Goal: Information Seeking & Learning: Check status

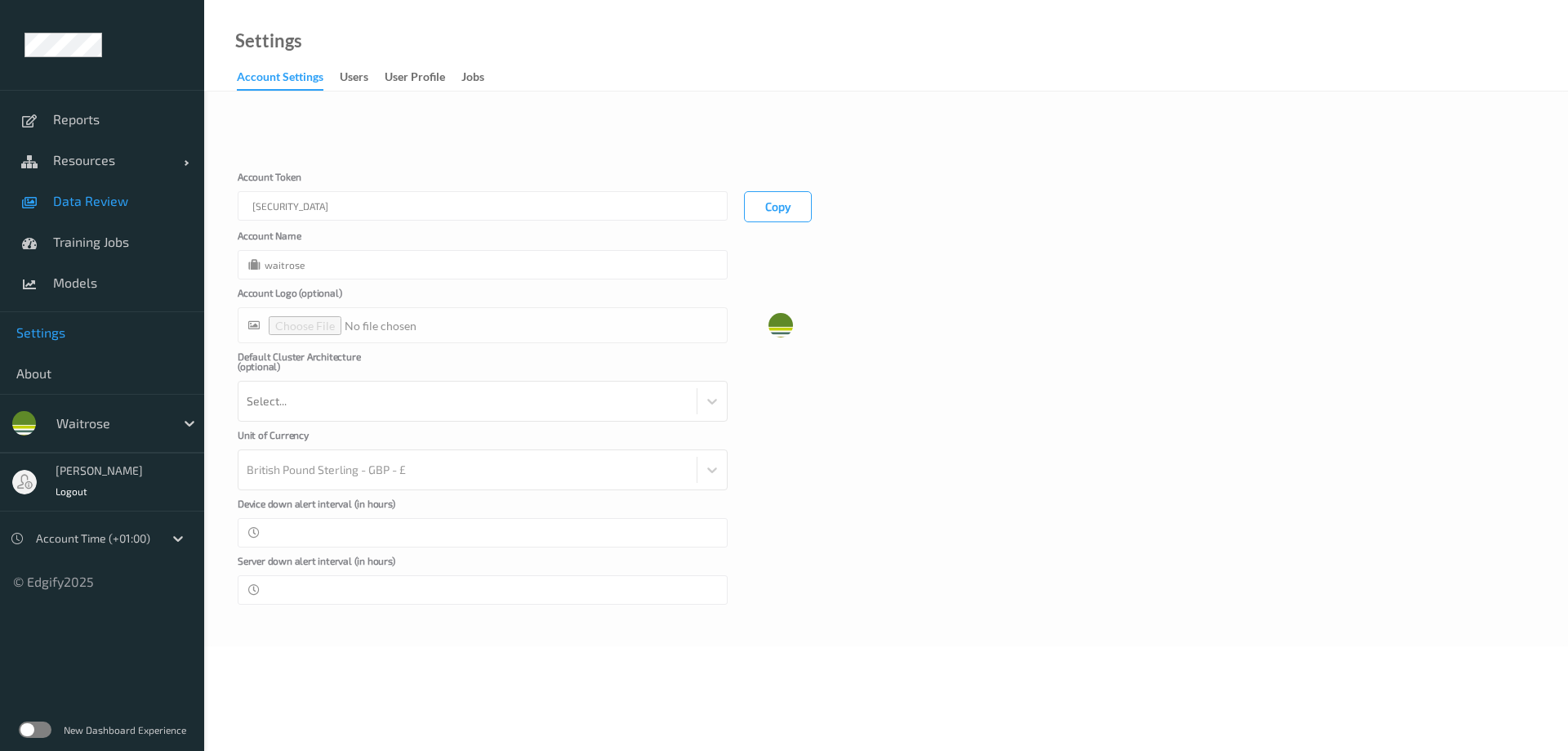
click at [111, 205] on span "Data Review" at bounding box center [120, 201] width 135 height 17
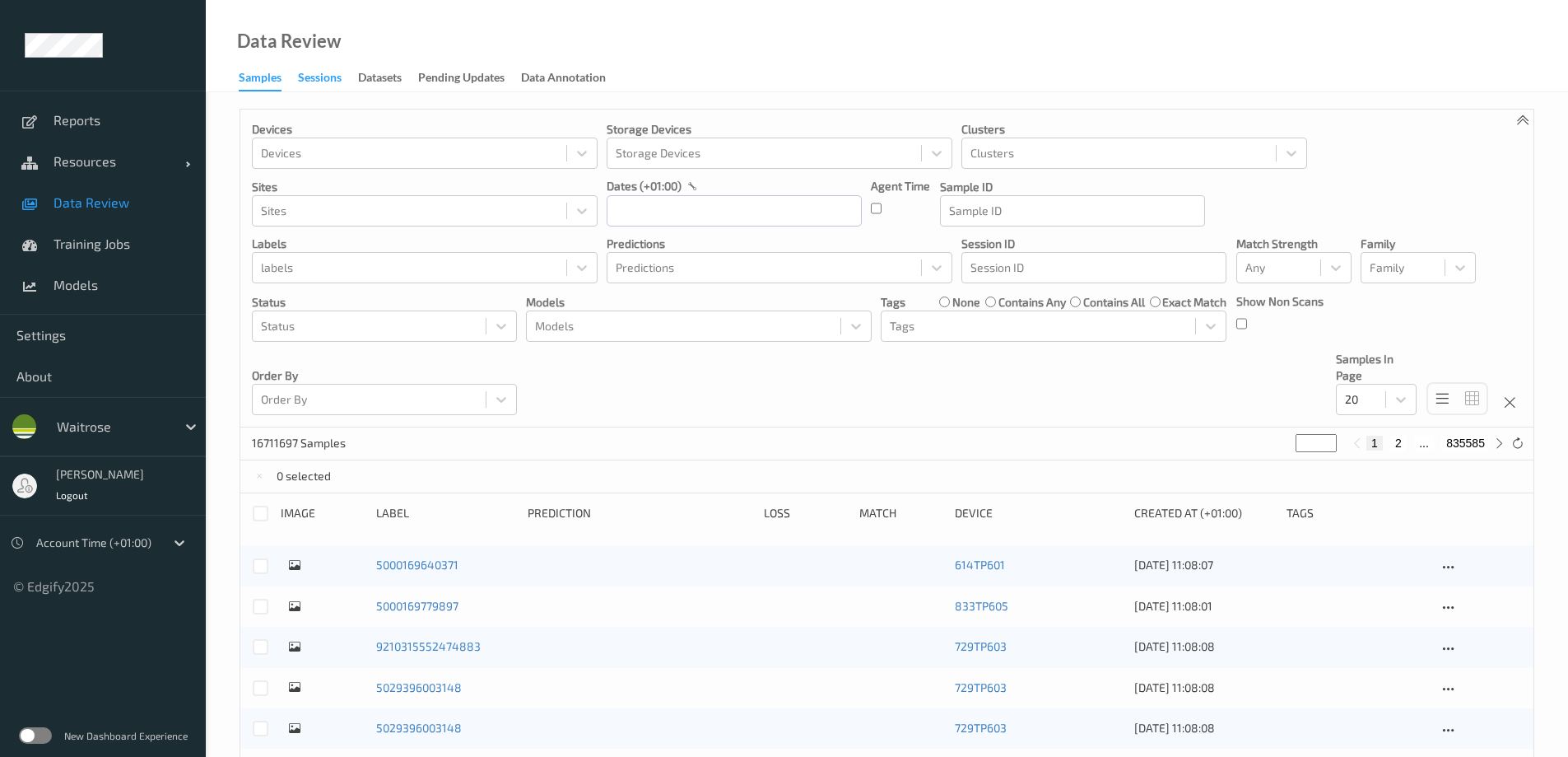
click at [314, 79] on div "Sessions" at bounding box center [320, 79] width 44 height 21
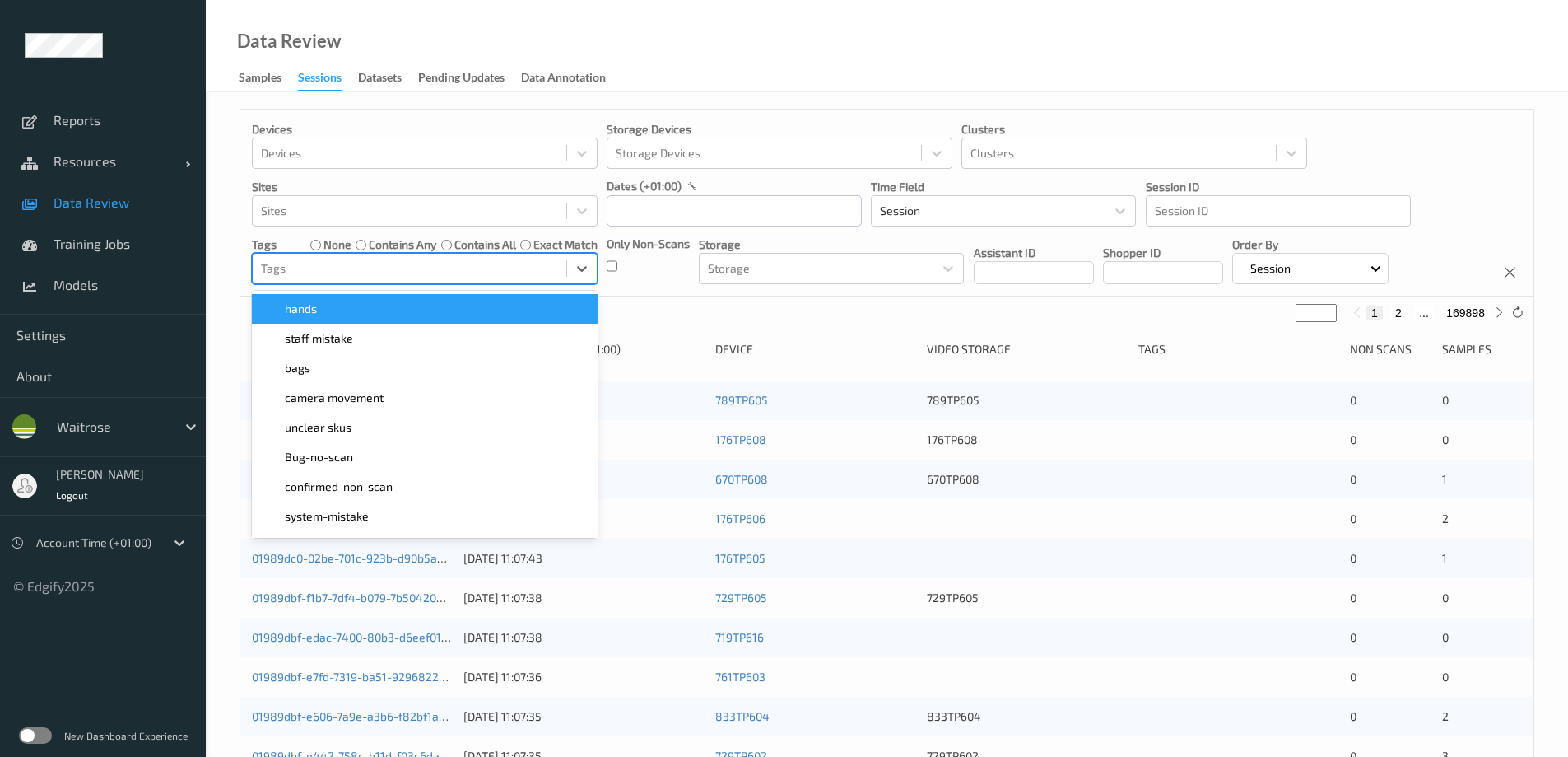
click at [420, 266] on div at bounding box center [409, 268] width 297 height 20
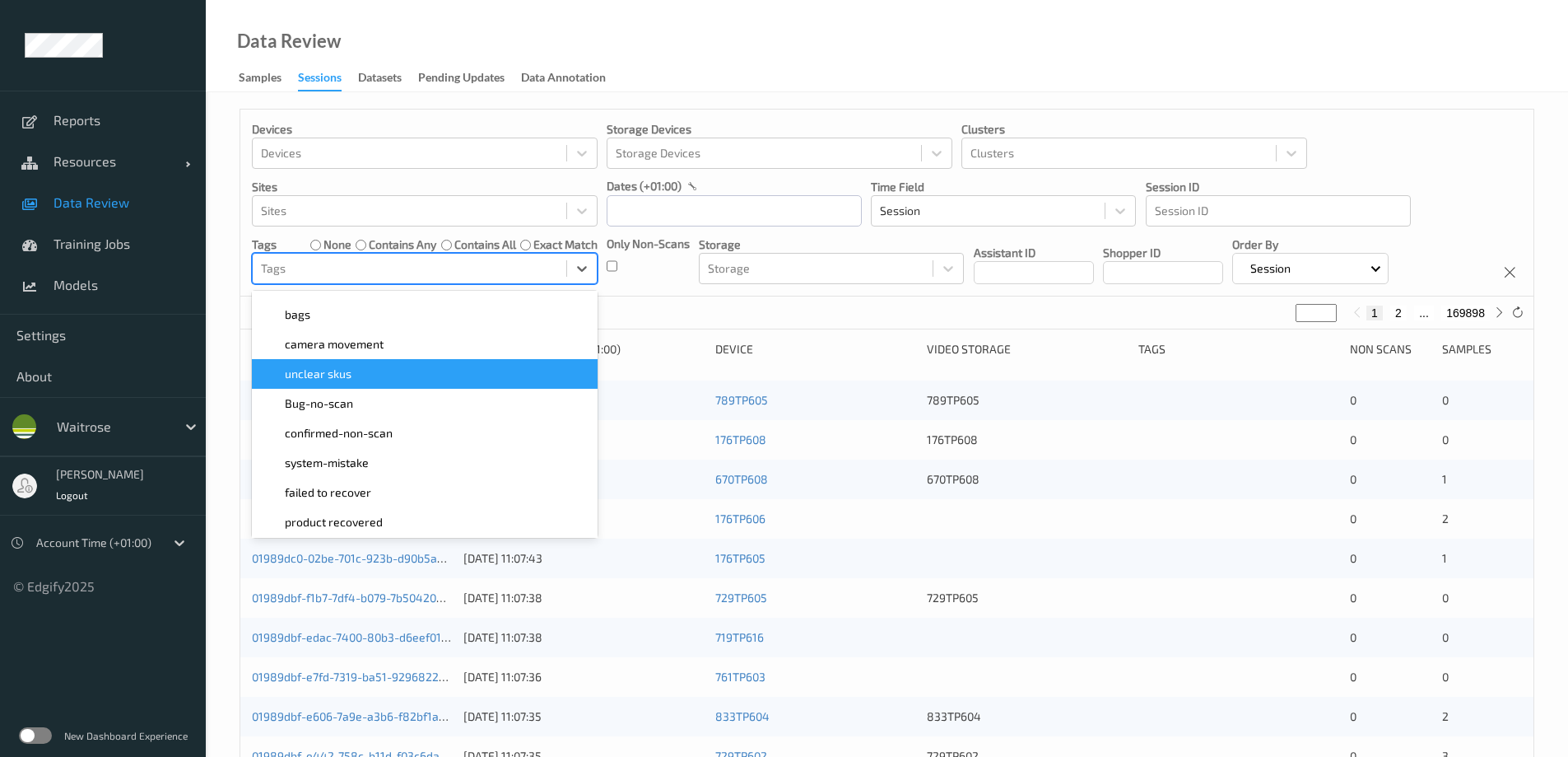
scroll to position [82, 0]
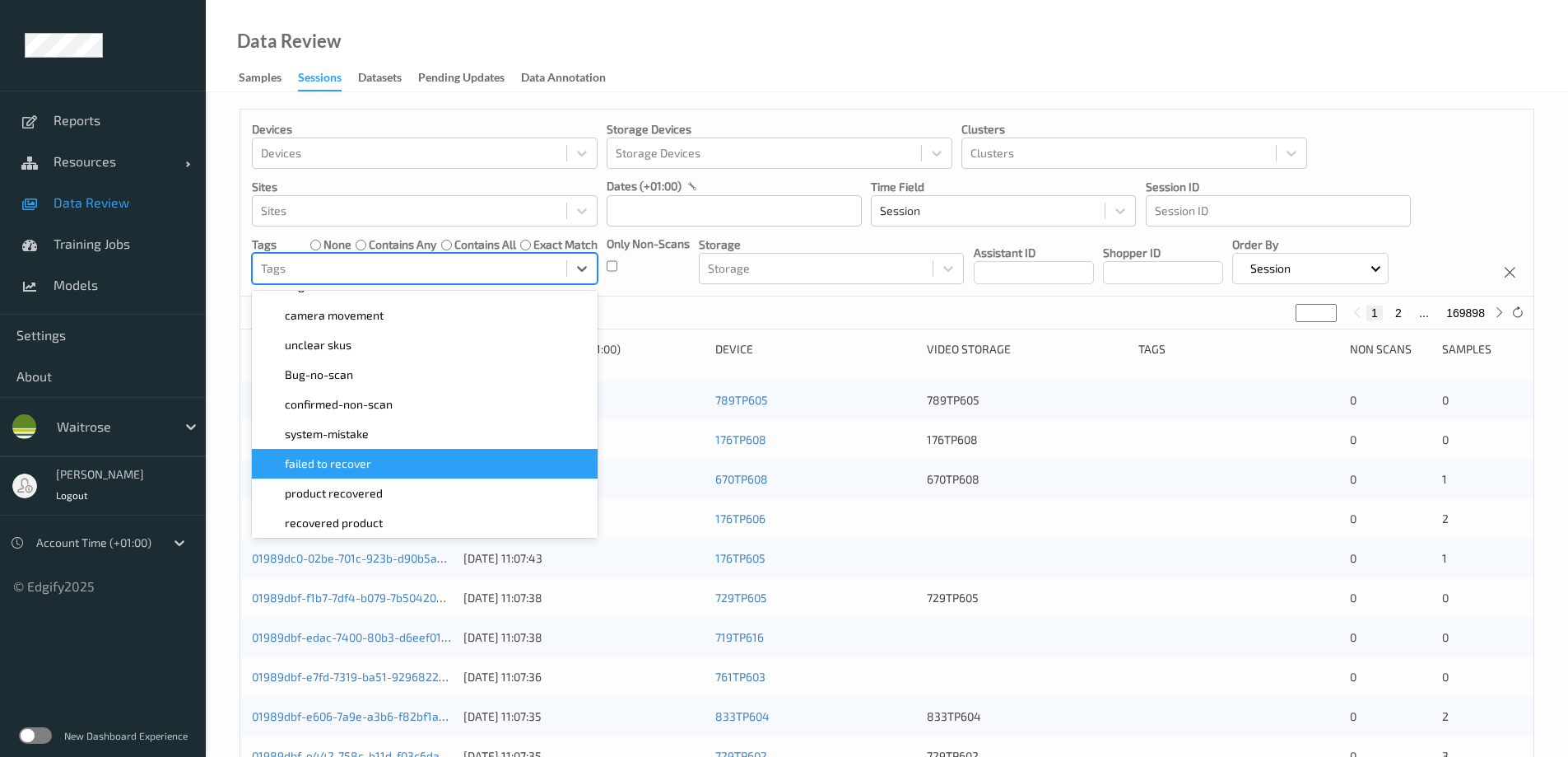
click at [377, 464] on div "failed to recover" at bounding box center [425, 463] width 326 height 17
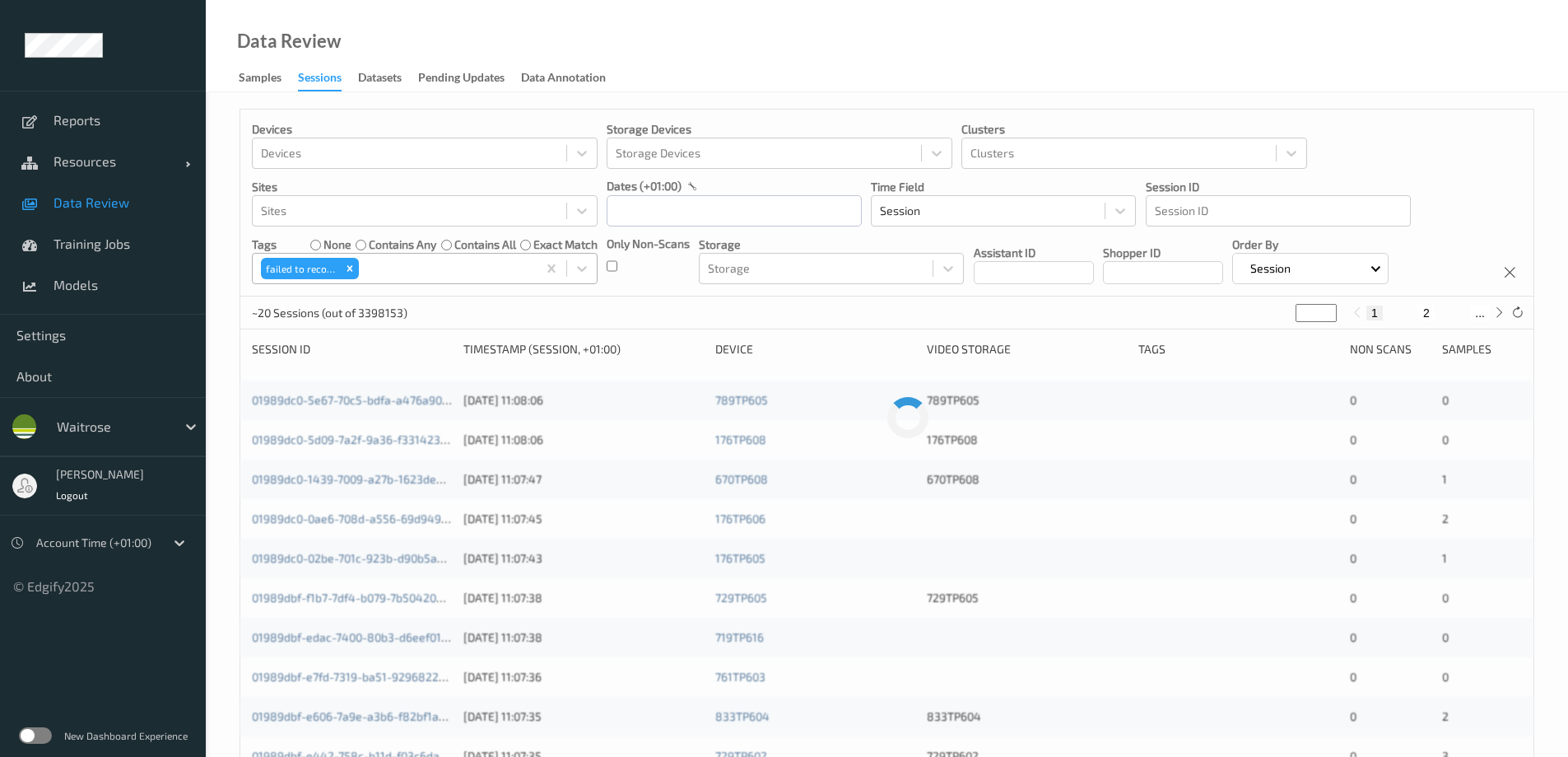
click at [427, 270] on div at bounding box center [446, 268] width 166 height 20
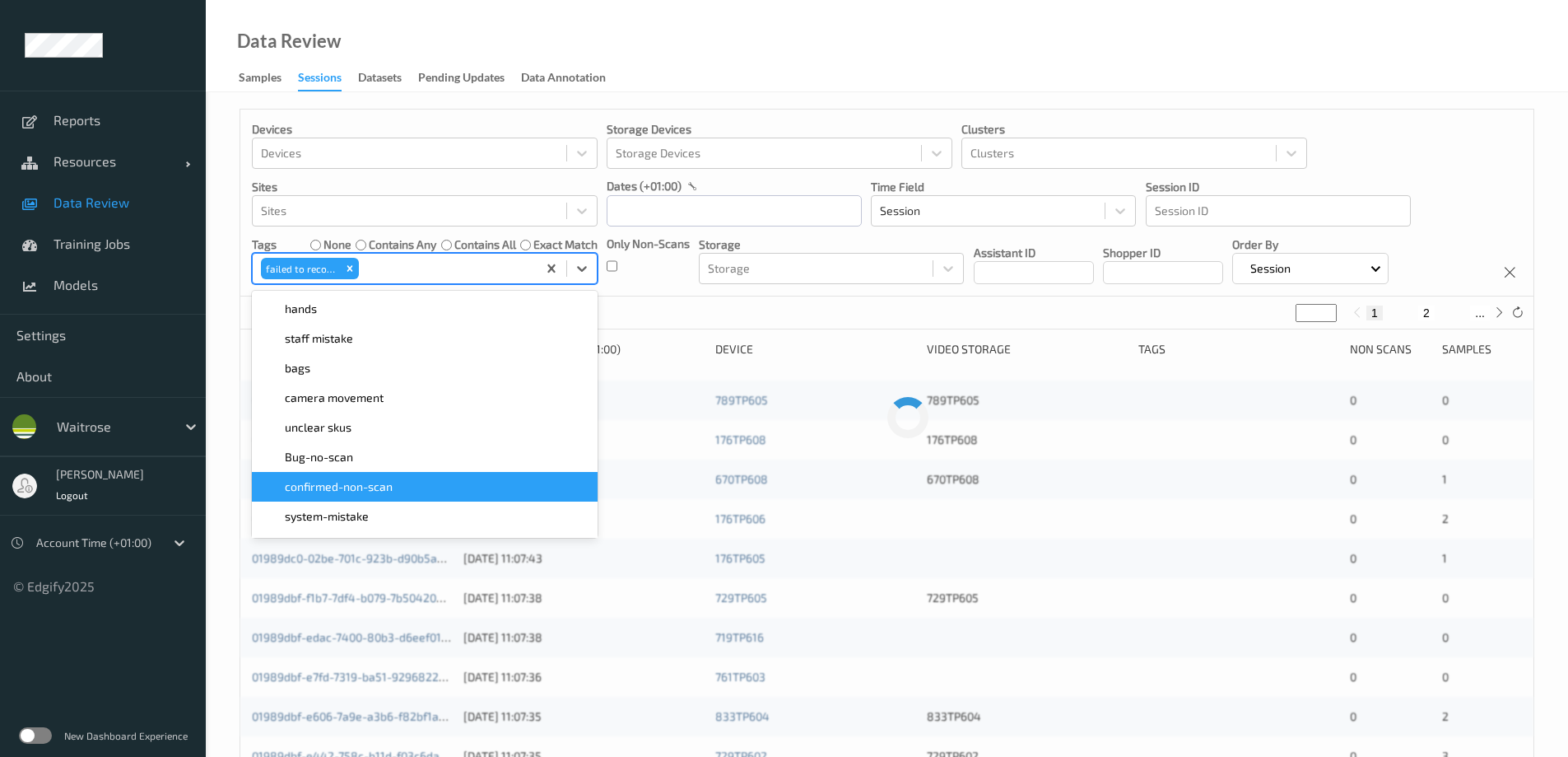
click at [405, 489] on div "confirmed-non-scan" at bounding box center [425, 487] width 326 height 17
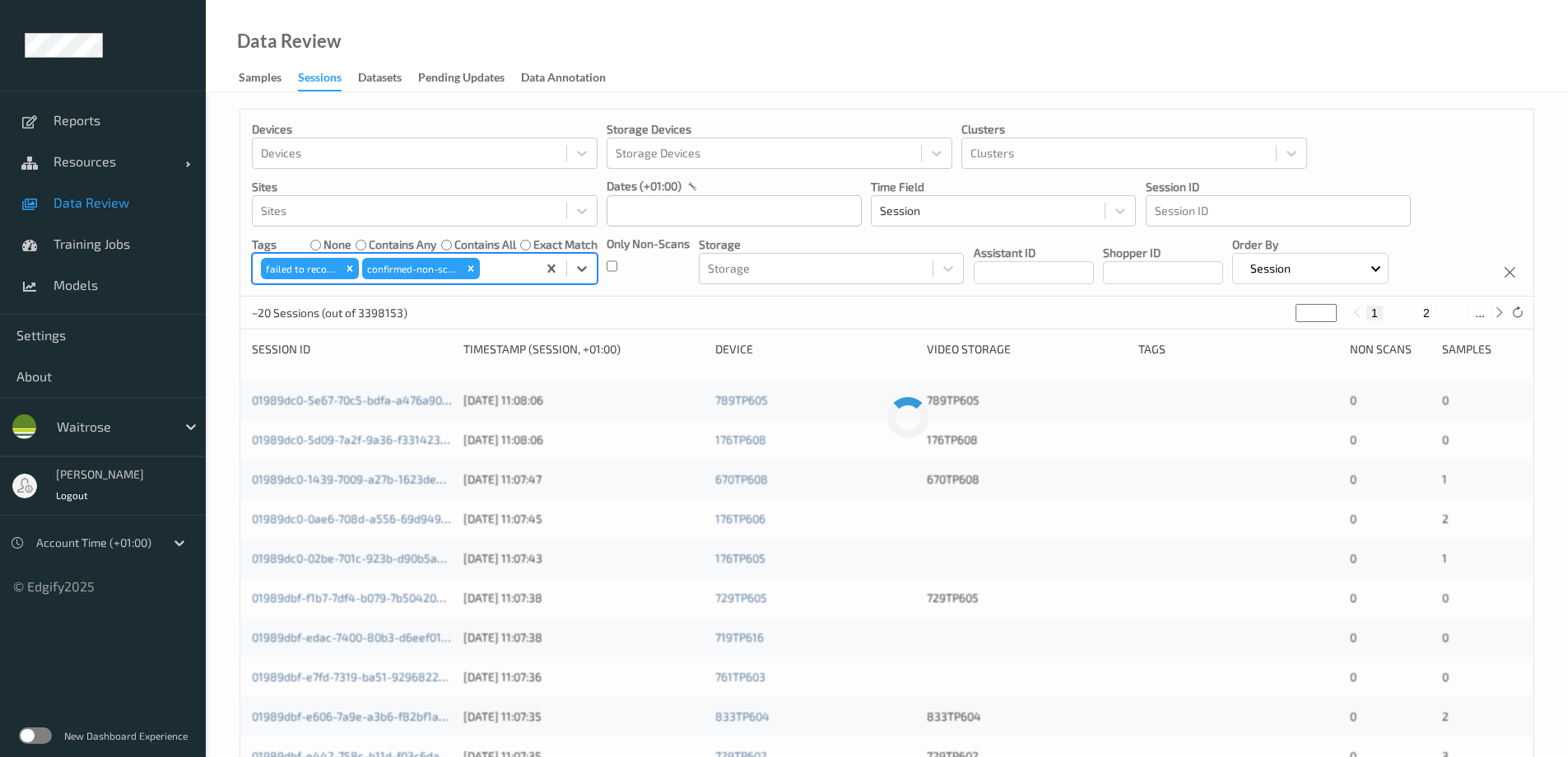
click at [511, 266] on div at bounding box center [505, 268] width 46 height 20
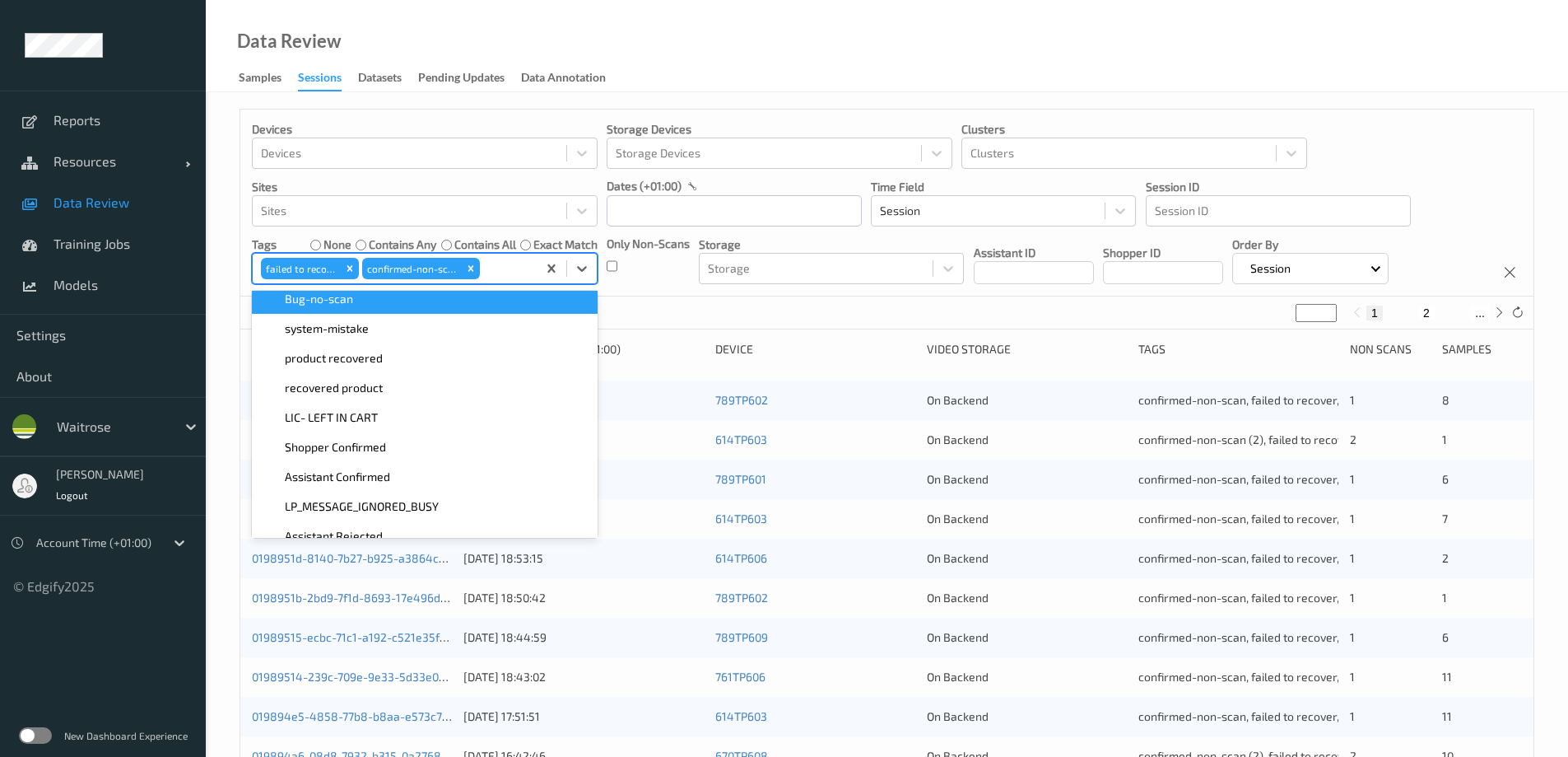
scroll to position [165, 0]
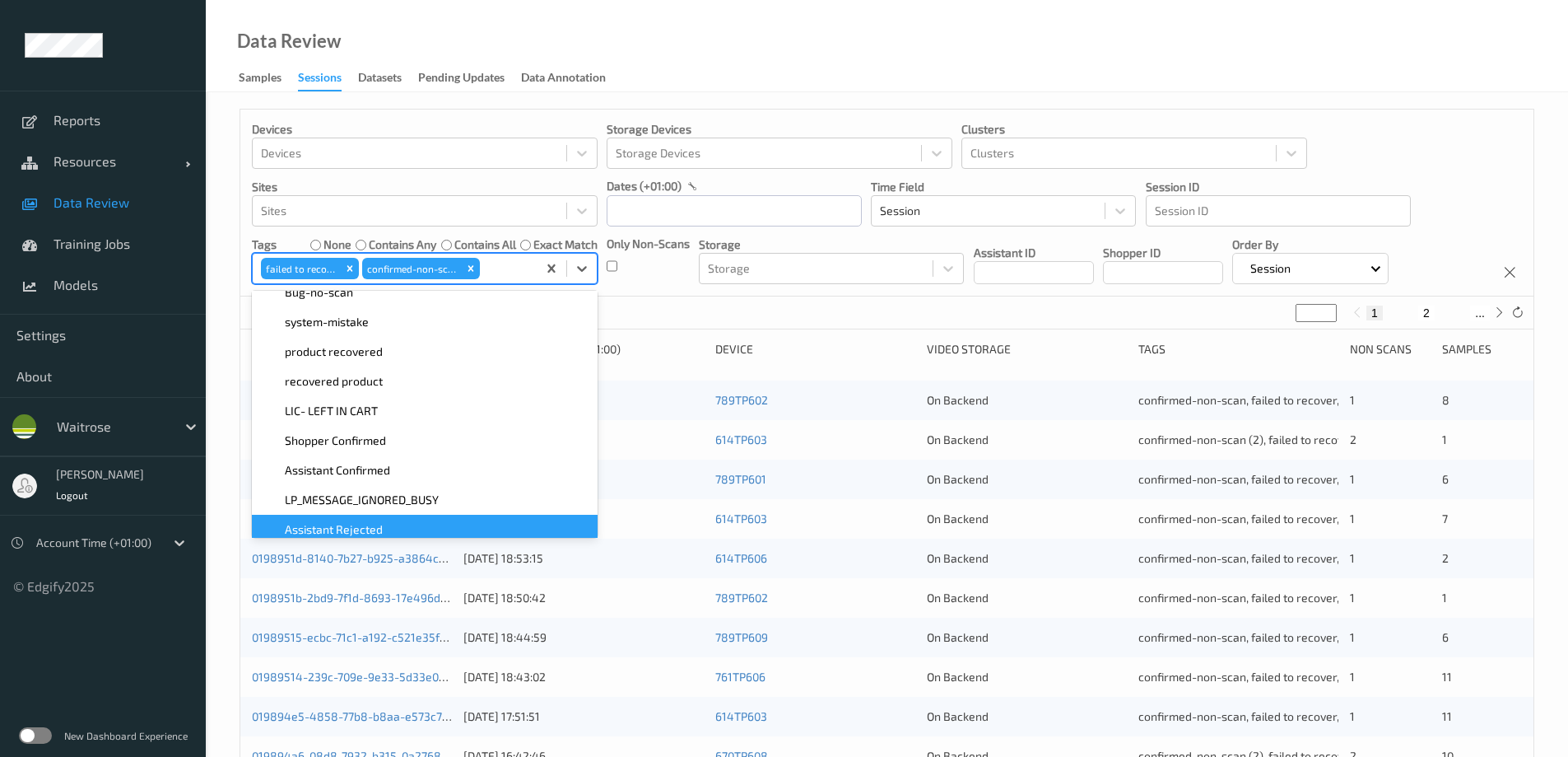
click at [373, 525] on span "Assistant Rejected" at bounding box center [334, 530] width 98 height 17
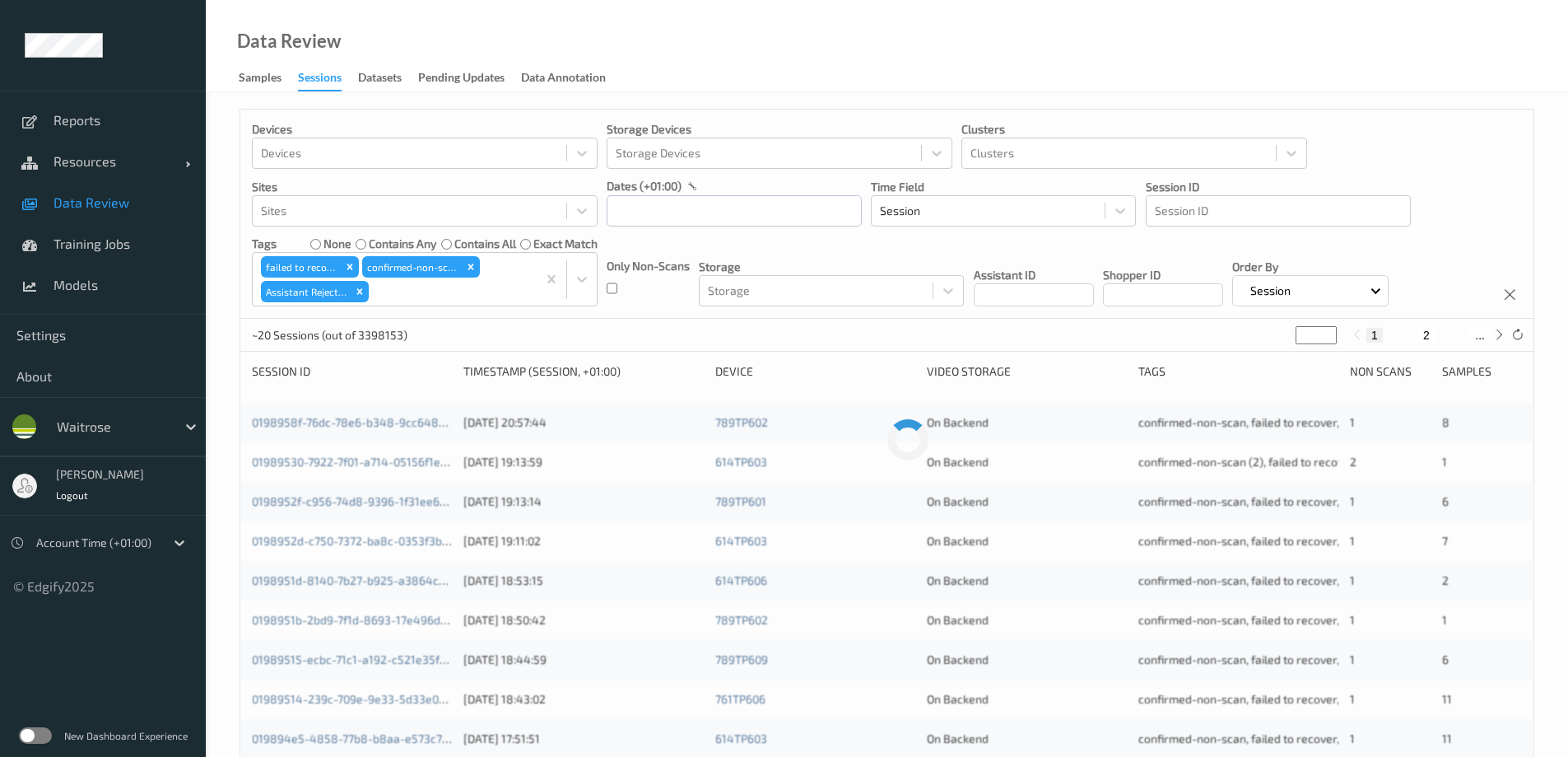
click at [814, 72] on div "Data Review Samples Sessions Datasets Pending Updates Data Annotation" at bounding box center [887, 46] width 1362 height 92
click at [639, 219] on input "text" at bounding box center [735, 211] width 255 height 32
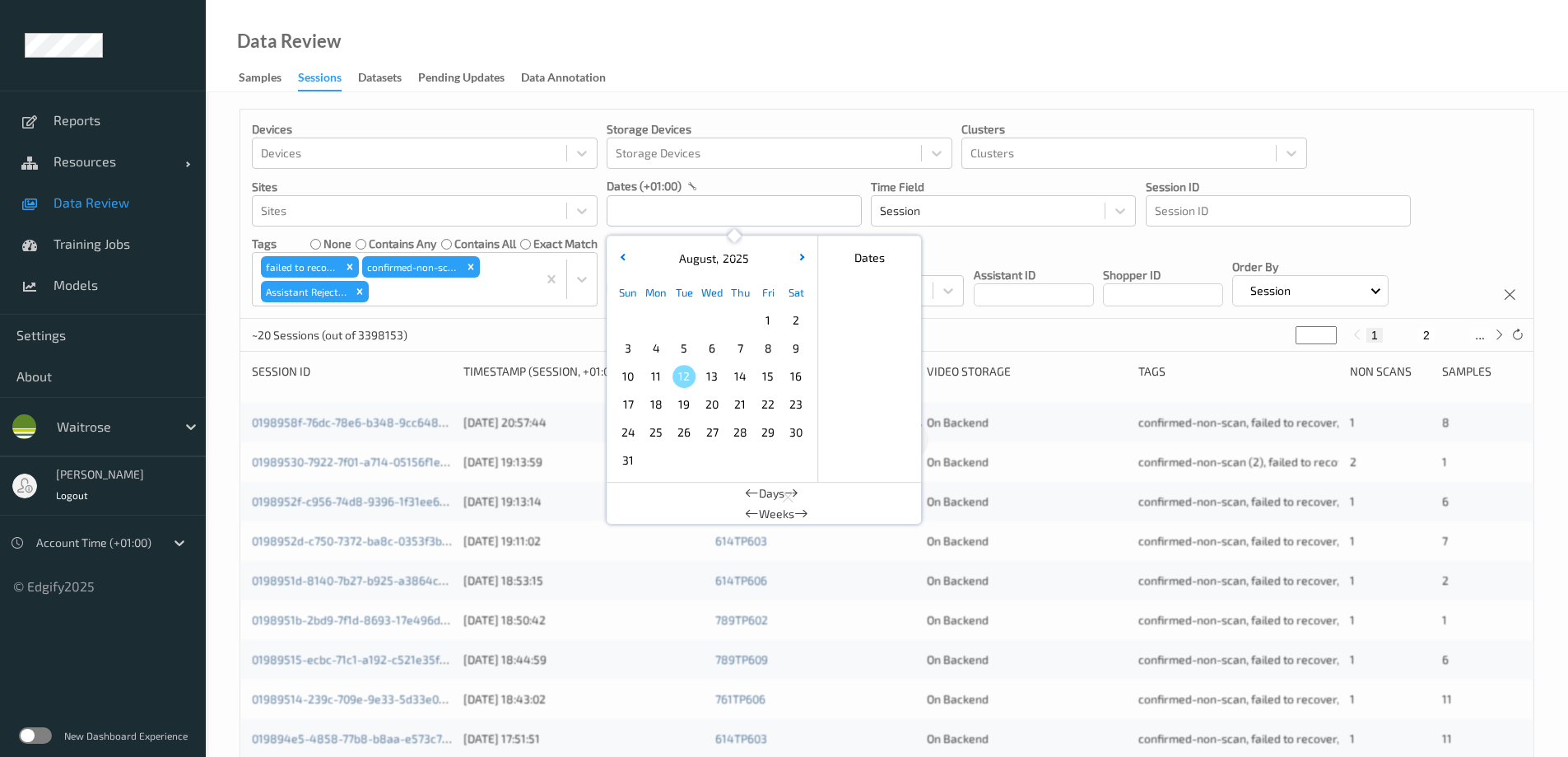
click at [657, 375] on span "11" at bounding box center [655, 376] width 23 height 23
click at [750, 54] on div "Data Review Samples Sessions Datasets Pending Updates Data Annotation" at bounding box center [887, 46] width 1362 height 92
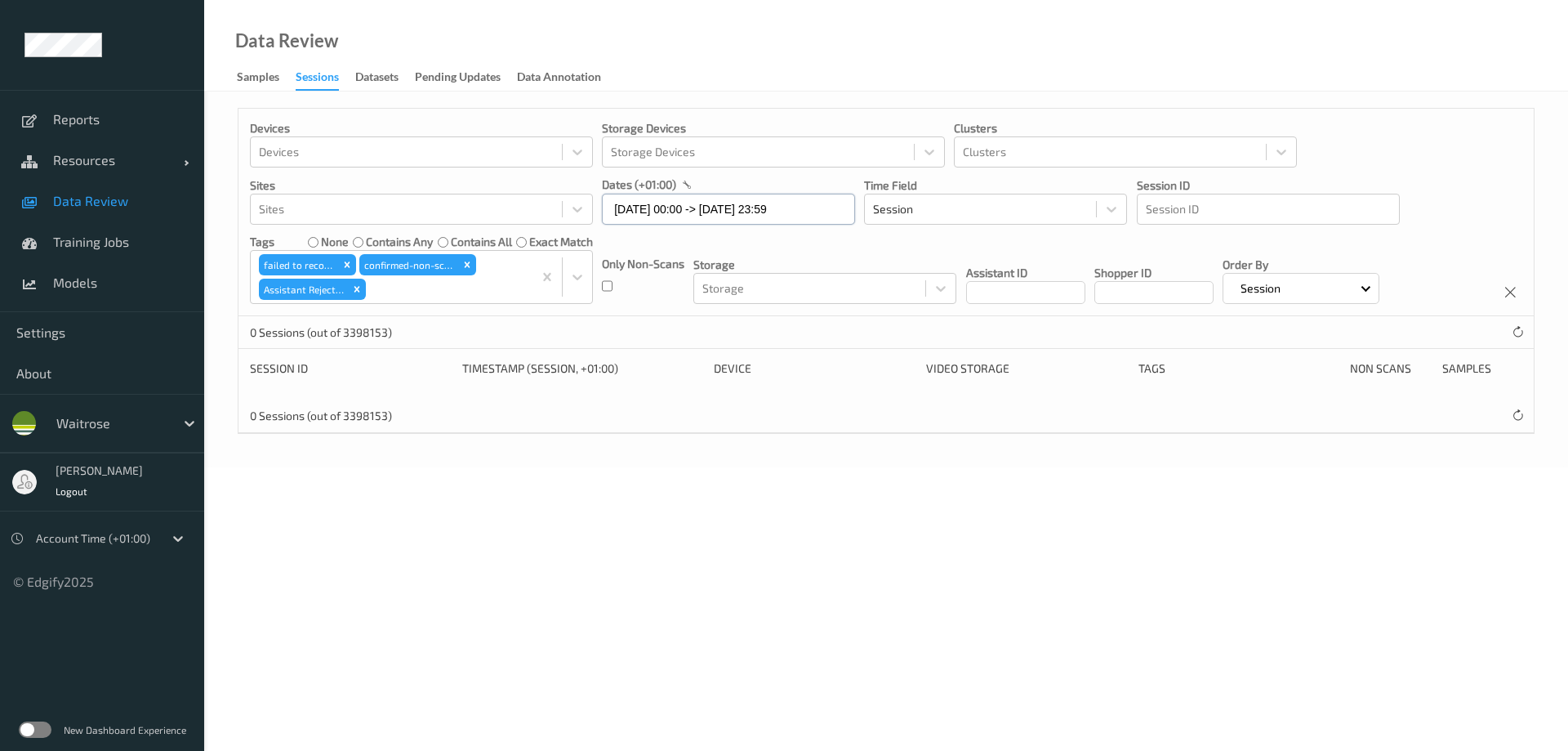
click at [648, 208] on input "[DATE] 00:00 -> [DATE] 23:59" at bounding box center [729, 209] width 253 height 31
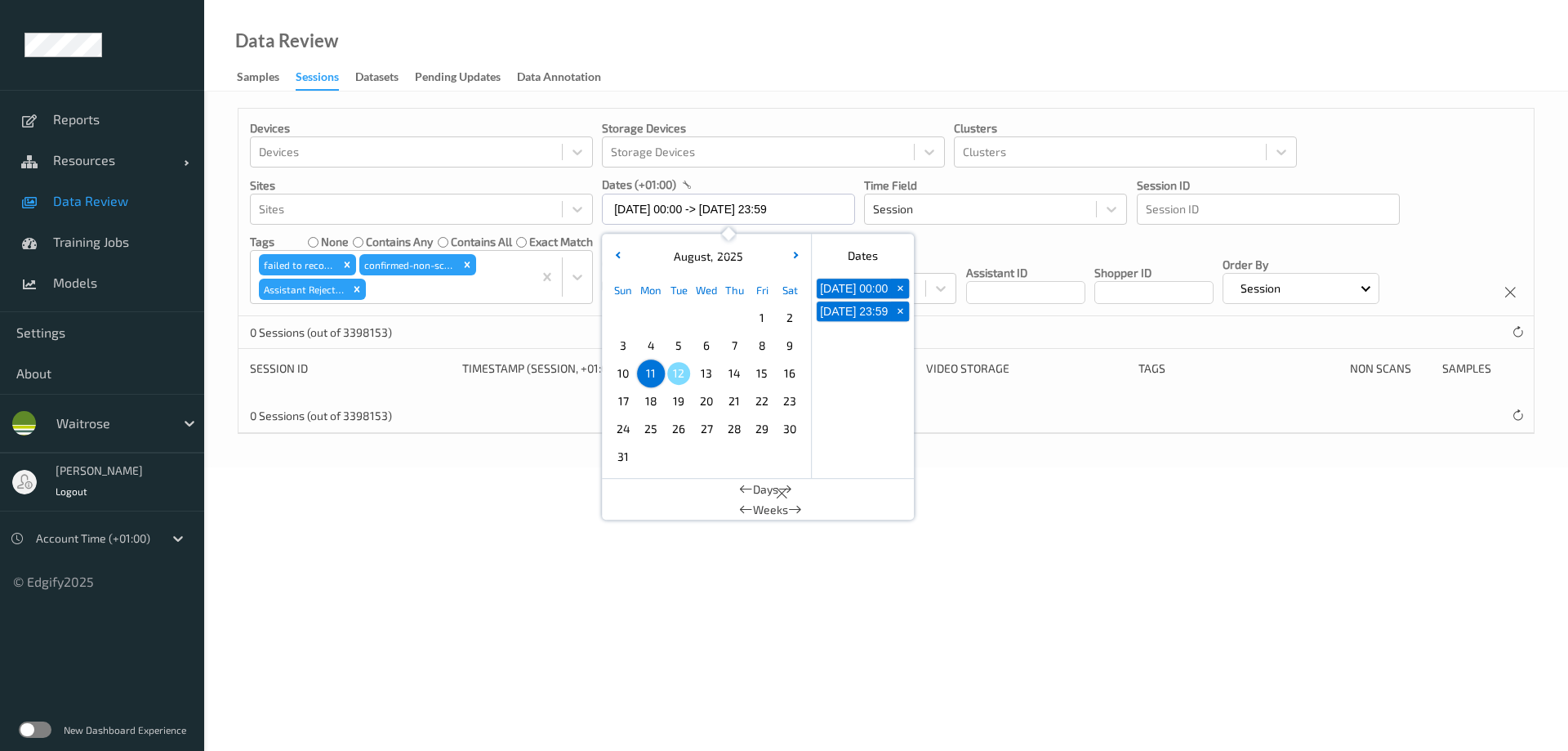
click at [648, 338] on span "4" at bounding box center [650, 345] width 23 height 23
type input "[DATE] 00:00 -> [DATE] 23:59"
click at [673, 73] on div "Data Review Samples Sessions Datasets Pending Updates Data Annotation" at bounding box center [886, 45] width 1364 height 92
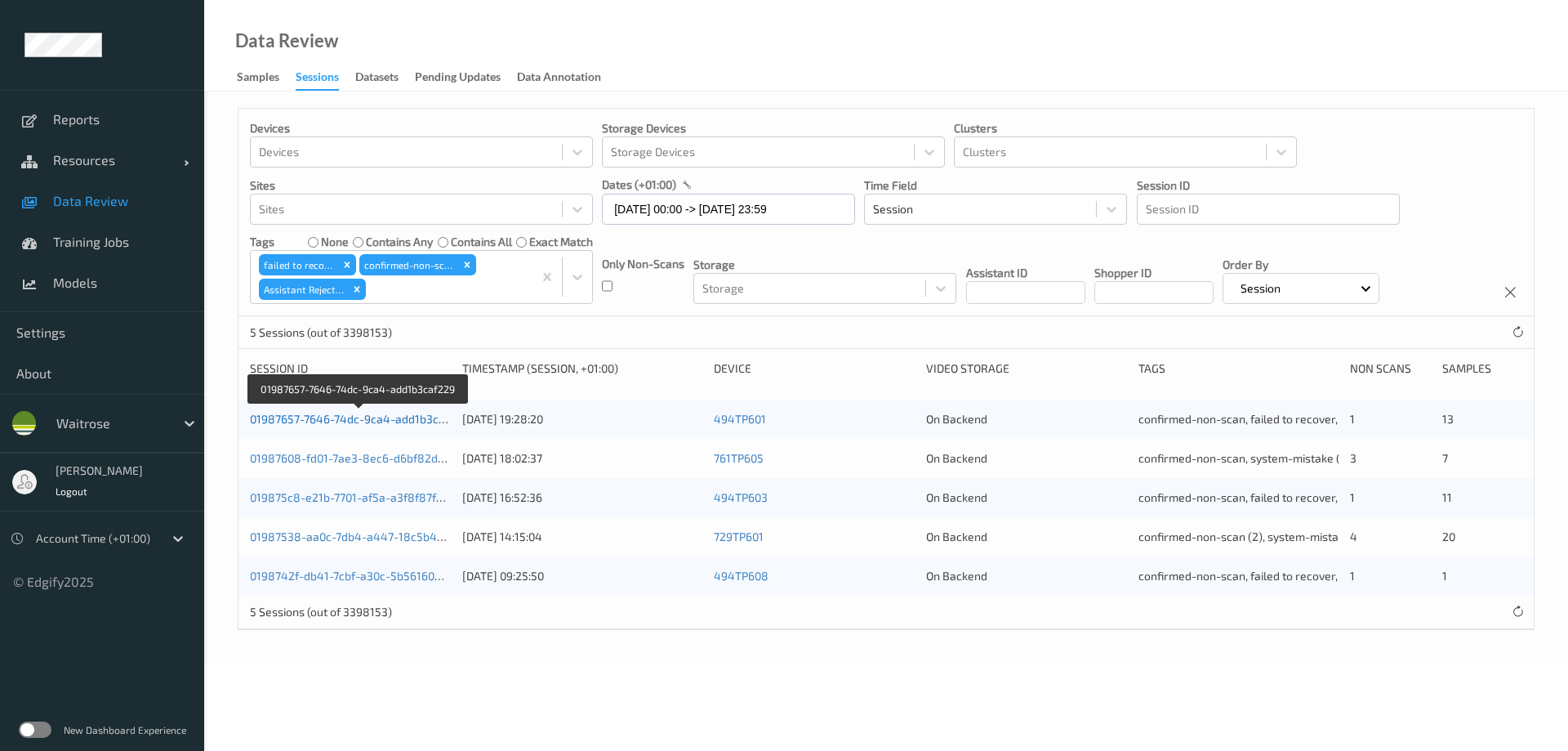
click at [389, 416] on link "01987657-7646-74dc-9ca4-add1b3caf229" at bounding box center [359, 418] width 219 height 14
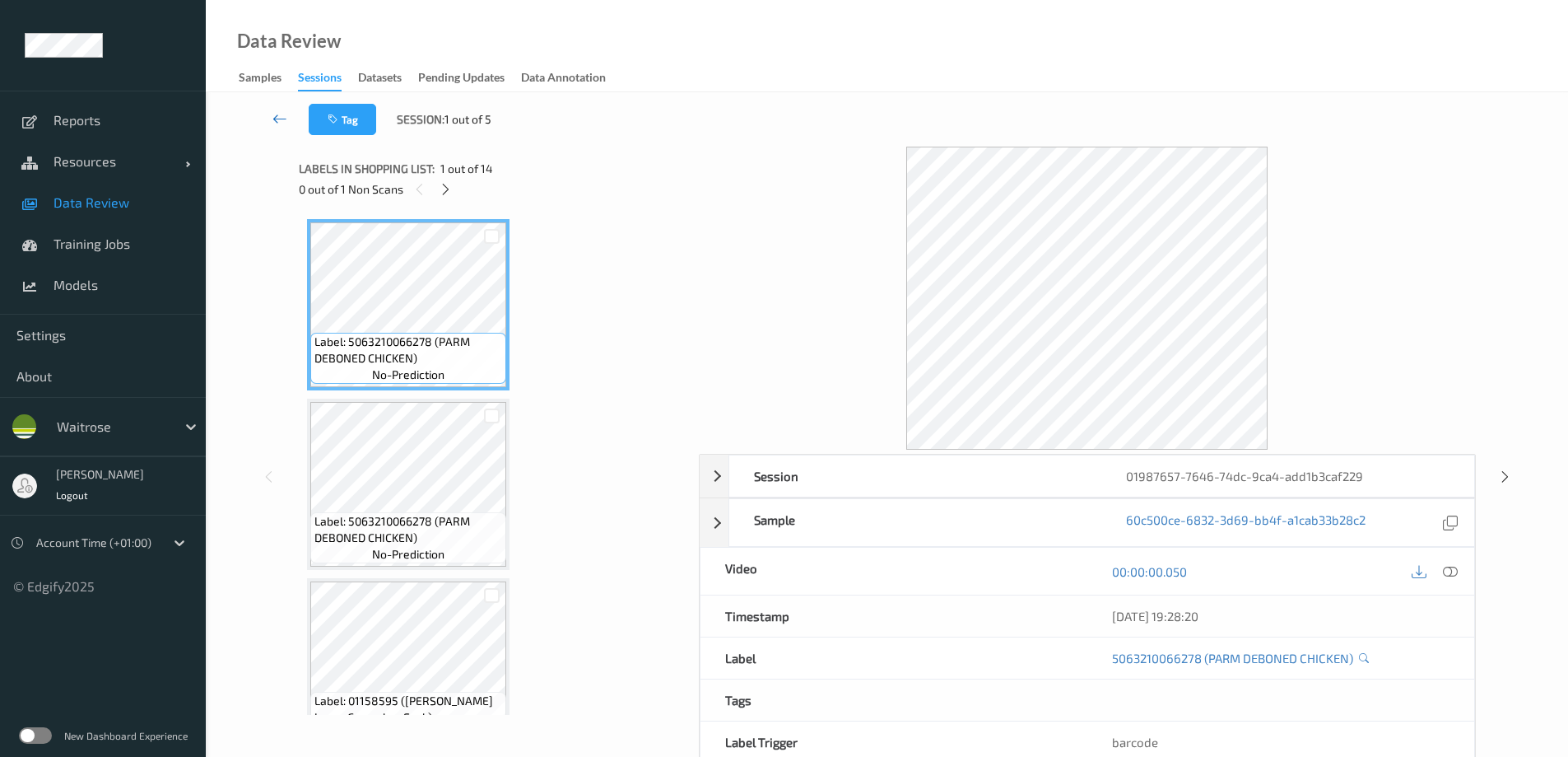
click at [272, 121] on icon at bounding box center [280, 118] width 15 height 17
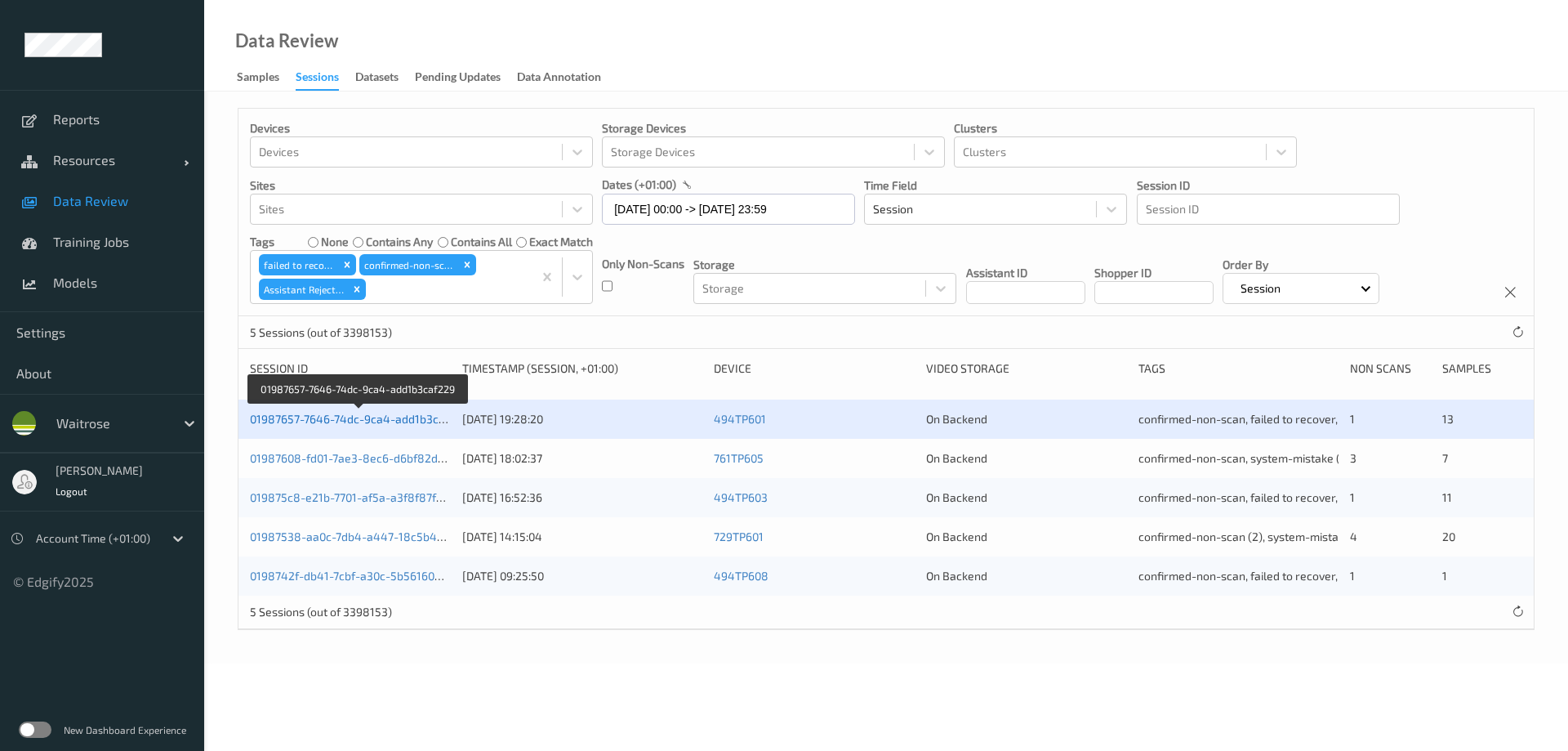
click at [403, 419] on link "01987657-7646-74dc-9ca4-add1b3caf229" at bounding box center [359, 418] width 219 height 14
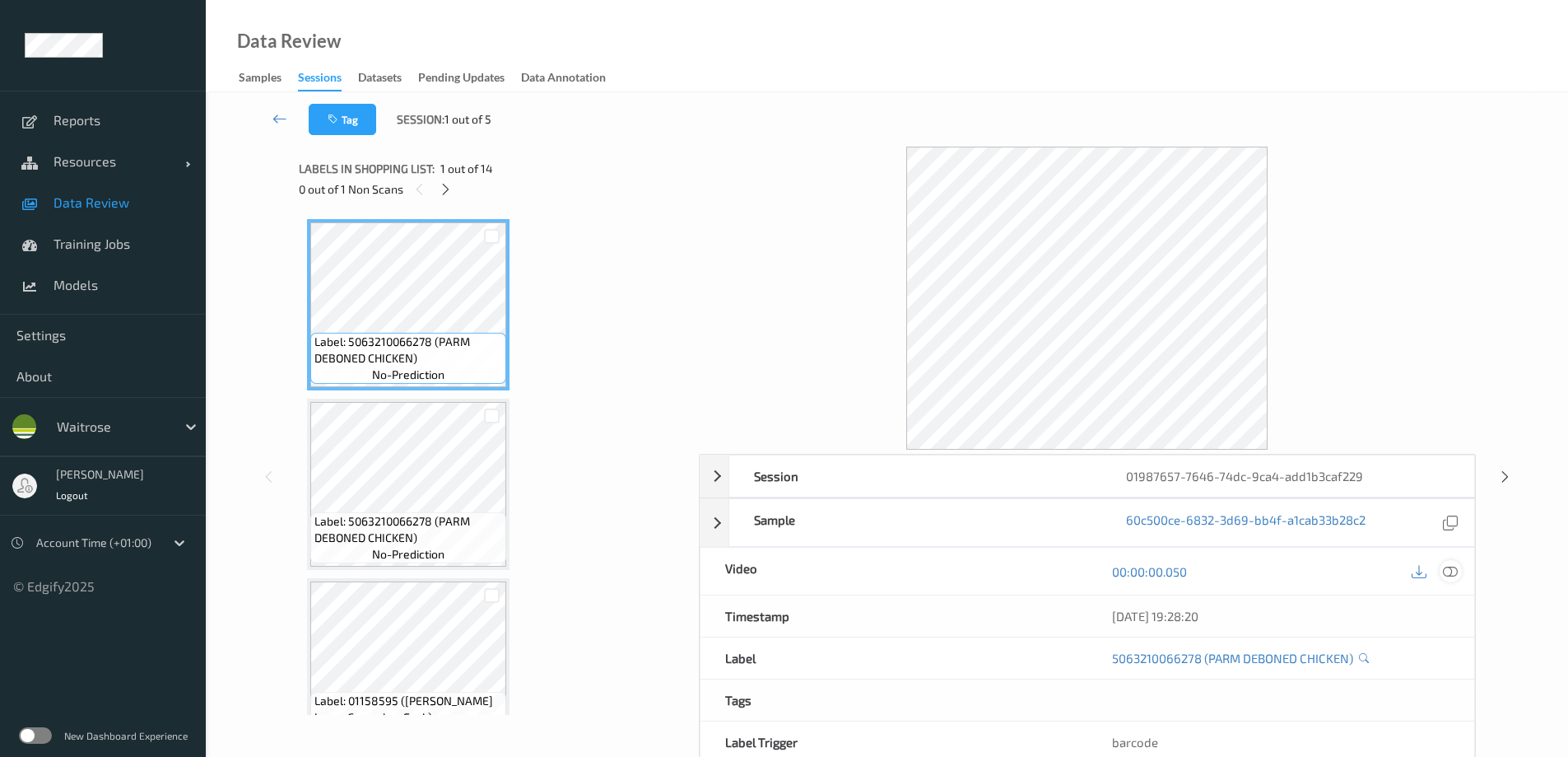
click at [1453, 574] on icon at bounding box center [1451, 571] width 15 height 15
